Goal: Task Accomplishment & Management: Manage account settings

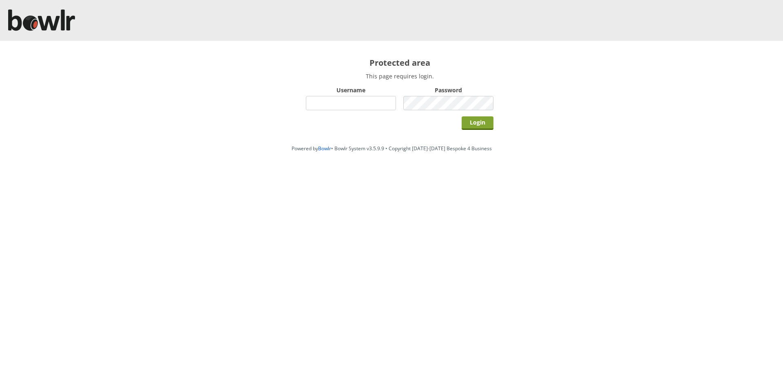
type input "hornseaindoorbowlsclub"
click at [469, 121] on input "Login" at bounding box center [478, 122] width 32 height 13
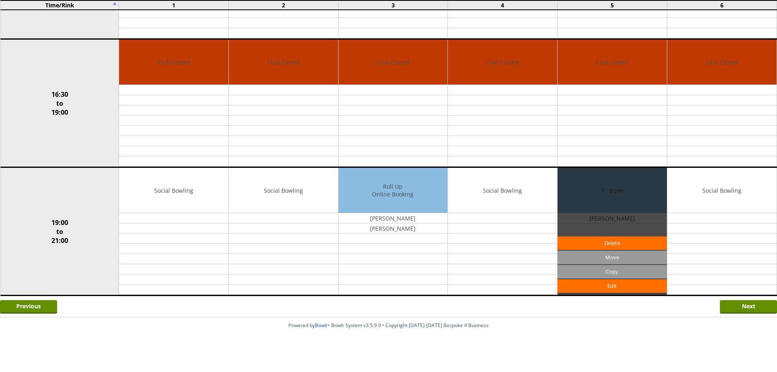
scroll to position [584, 0]
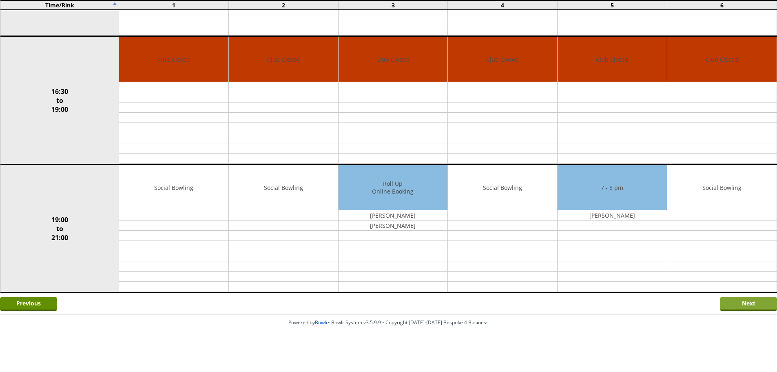
click at [738, 298] on input "Next" at bounding box center [748, 303] width 57 height 13
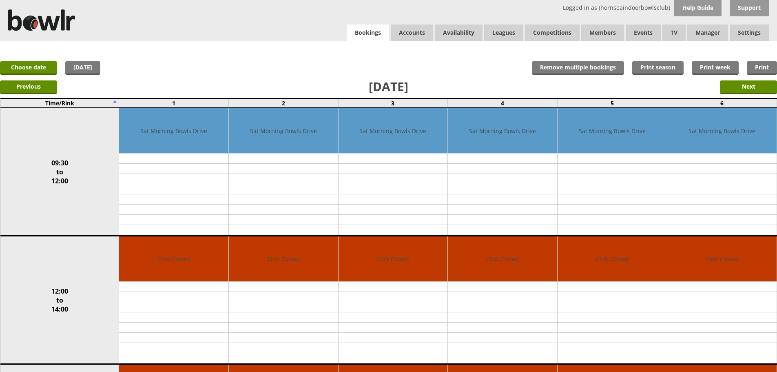
click at [360, 36] on link "Bookings" at bounding box center [368, 32] width 42 height 17
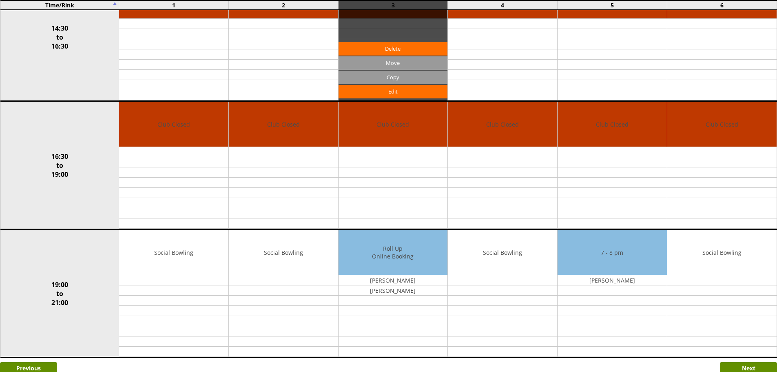
scroll to position [584, 0]
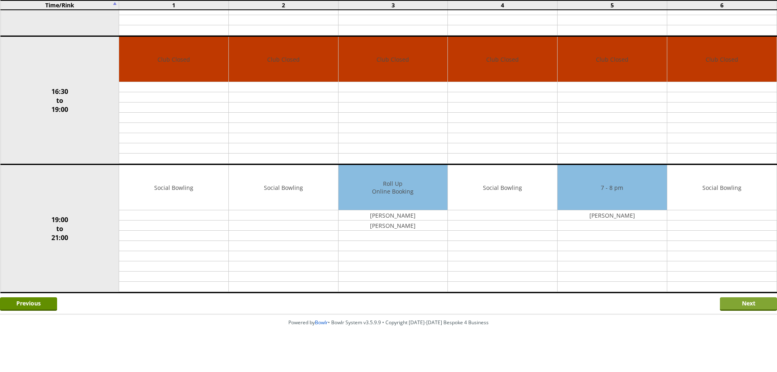
click at [733, 306] on input "Next" at bounding box center [748, 303] width 57 height 13
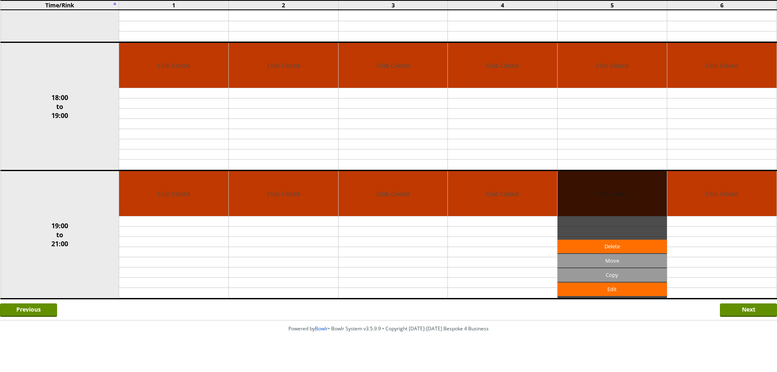
scroll to position [584, 0]
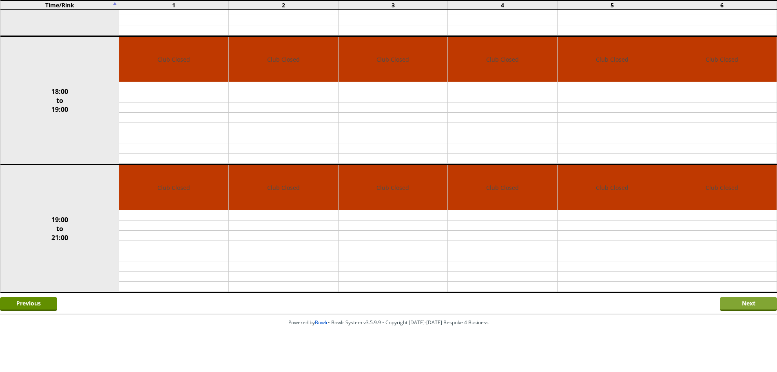
click at [734, 300] on input "Next" at bounding box center [748, 303] width 57 height 13
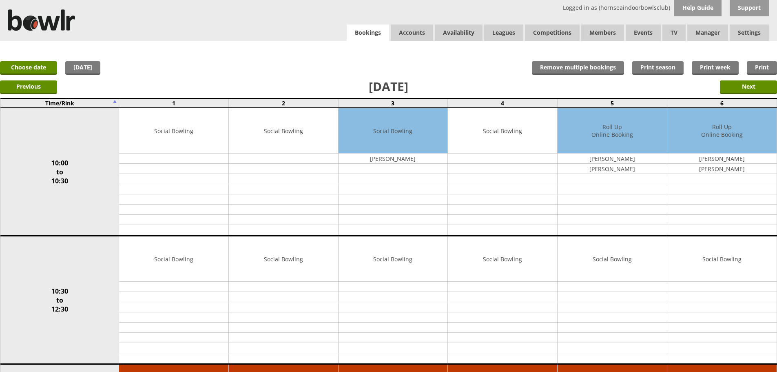
click at [355, 30] on link "Bookings" at bounding box center [368, 32] width 42 height 17
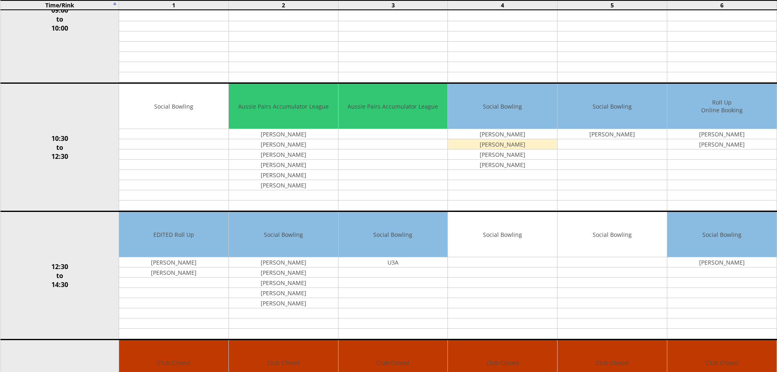
scroll to position [163, 0]
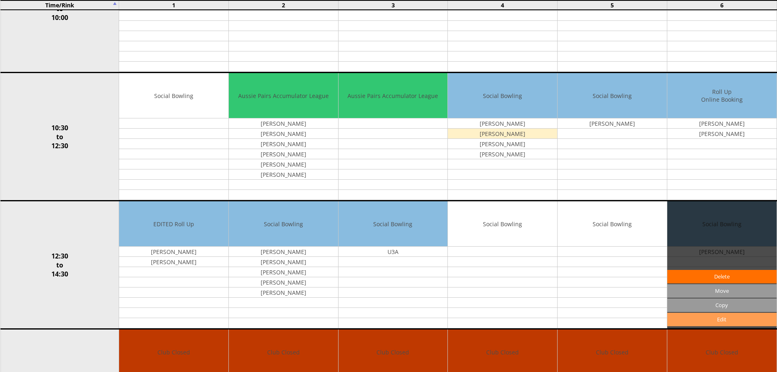
click at [732, 320] on link "Edit" at bounding box center [721, 318] width 109 height 13
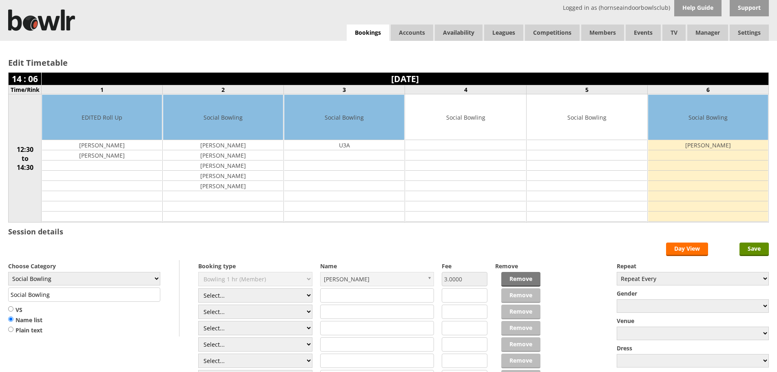
click at [374, 42] on div "Edit Timetable 14 : 06 Friday 22nd August 2025 Time/Rink 1 2 3 4 5 6 12:30 to 1…" at bounding box center [388, 138] width 777 height 194
click at [374, 35] on link "Bookings" at bounding box center [368, 32] width 42 height 17
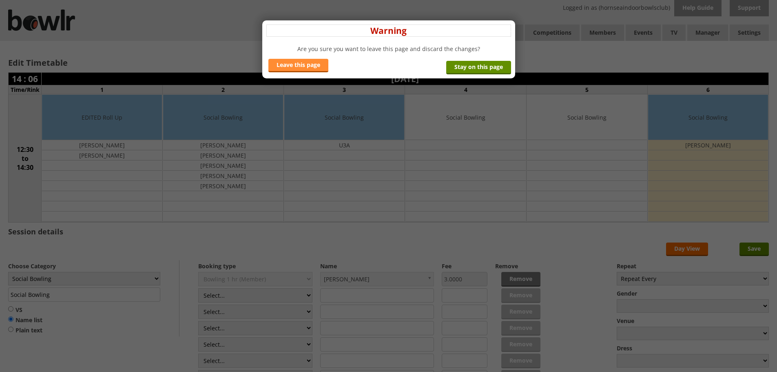
click at [297, 60] on link "Leave this page" at bounding box center [298, 65] width 60 height 13
